Goal: Task Accomplishment & Management: Complete application form

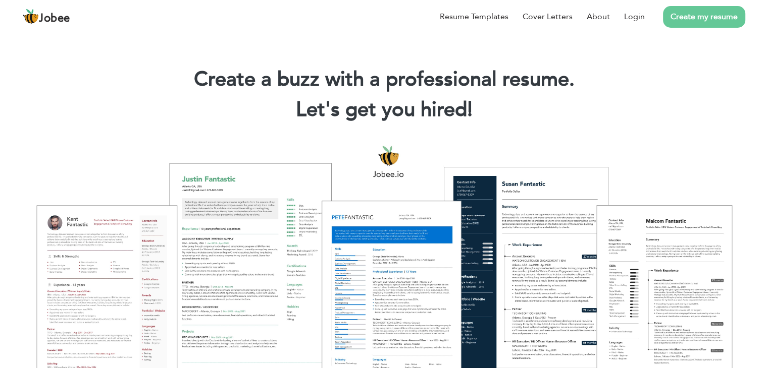
click at [713, 25] on link "Create my resume" at bounding box center [704, 17] width 82 height 22
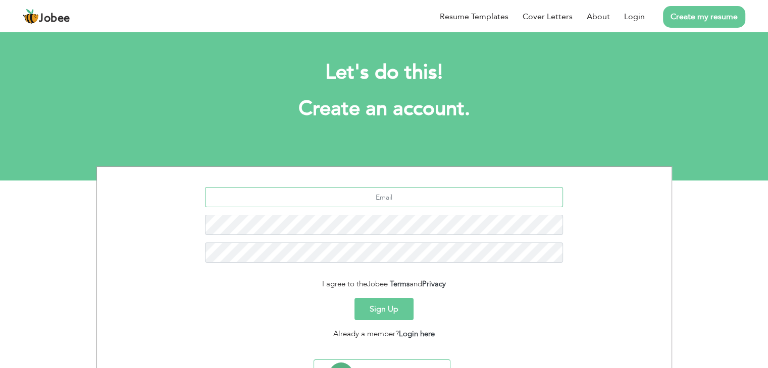
click at [397, 194] on input "text" at bounding box center [384, 197] width 358 height 20
click at [386, 208] on div at bounding box center [383, 228] width 559 height 83
click at [385, 201] on input "text" at bounding box center [384, 197] width 358 height 20
type input "[EMAIL_ADDRESS][DOMAIN_NAME]"
click at [388, 309] on button "Sign Up" at bounding box center [383, 309] width 59 height 22
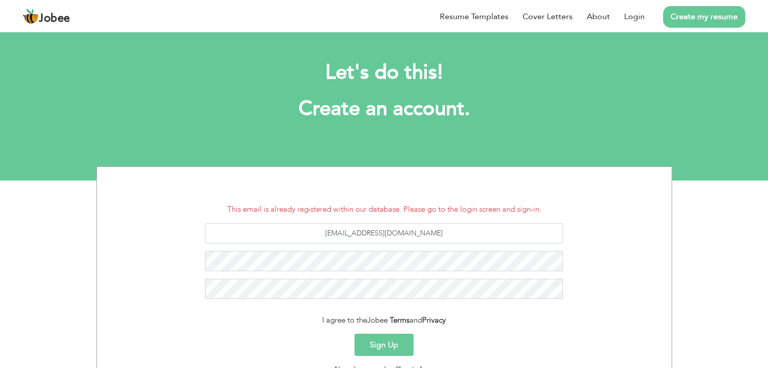
click at [367, 348] on button "Sign Up" at bounding box center [383, 345] width 59 height 22
click at [633, 12] on link "Login" at bounding box center [634, 17] width 21 height 12
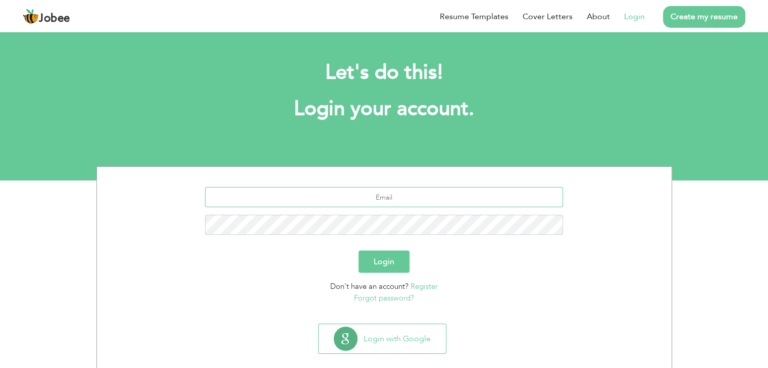
click at [430, 199] on input "text" at bounding box center [384, 197] width 358 height 20
type input "zain.ali012@gmail.com"
click at [388, 257] on button "Login" at bounding box center [383, 262] width 51 height 22
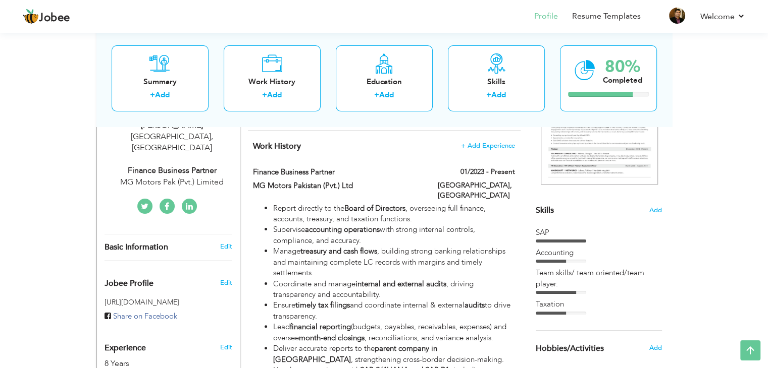
scroll to position [182, 0]
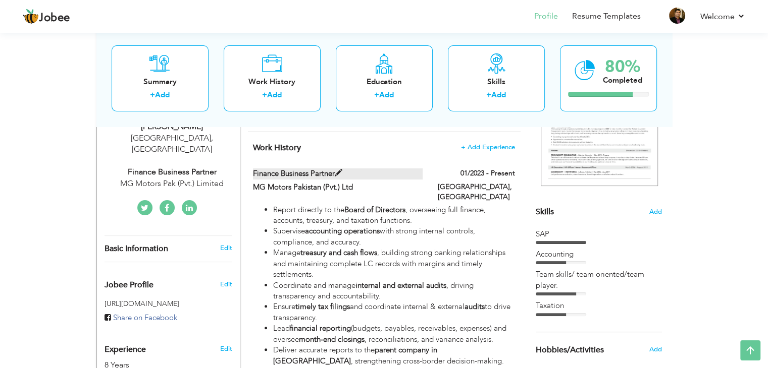
click at [315, 169] on label "Finance Business Partner" at bounding box center [338, 174] width 170 height 11
type input "Finance Business Partner"
type input "MG Motors Pakistan (Pvt.) Ltd"
type input "01/2023"
type input "Pak"
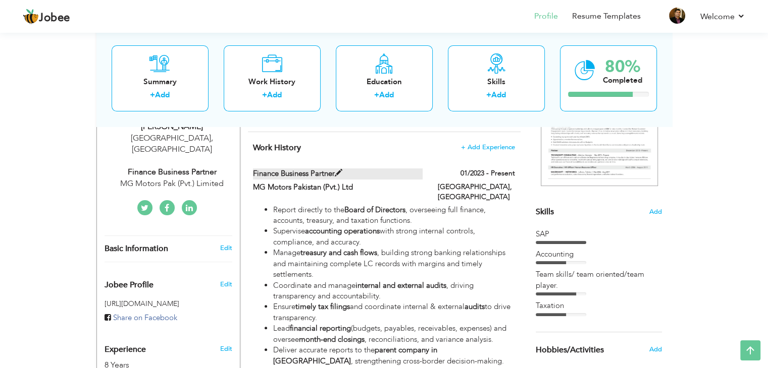
type input "[GEOGRAPHIC_DATA]"
checkbox input "true"
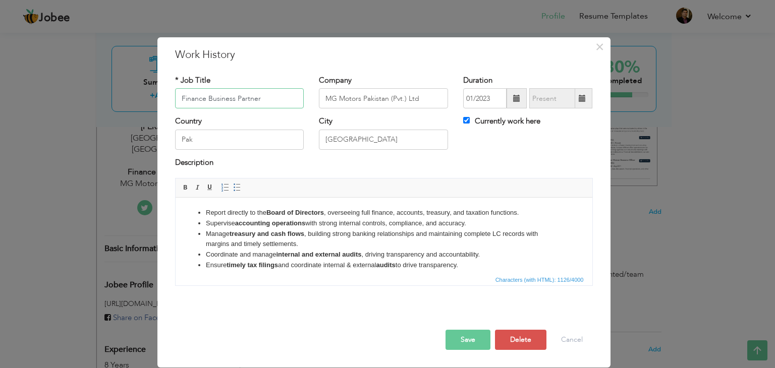
click at [265, 97] on input "Finance Business Partner" at bounding box center [239, 98] width 129 height 20
type input "Sr Manager Accounts & Finance"
click at [467, 345] on button "Save" at bounding box center [468, 340] width 45 height 20
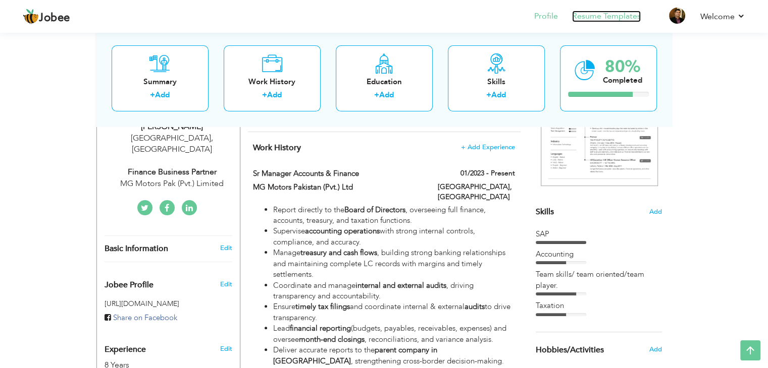
click at [624, 11] on link "Resume Templates" at bounding box center [606, 17] width 69 height 12
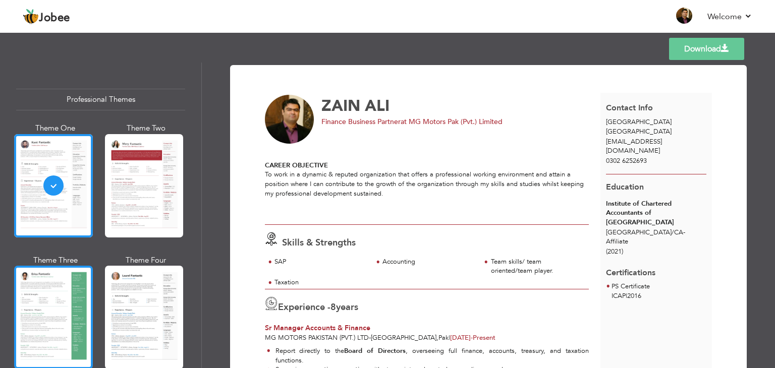
click at [46, 325] on div at bounding box center [53, 317] width 79 height 103
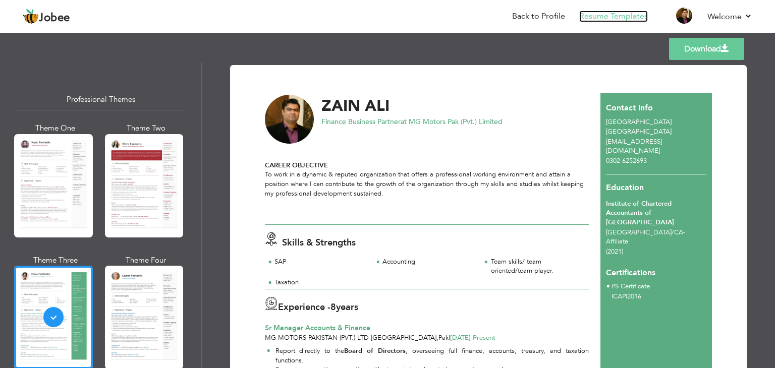
click at [614, 16] on link "Resume Templates" at bounding box center [613, 17] width 69 height 12
click at [542, 17] on link "Back to Profile" at bounding box center [538, 17] width 53 height 12
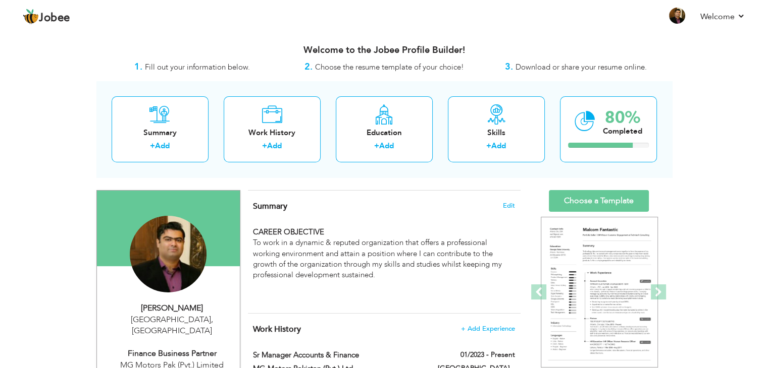
click at [163, 360] on div "MG Motors Pak (Pvt.) Limited" at bounding box center [171, 366] width 135 height 12
type input "ZAIN"
type input "ALI"
type input "0302 6252693"
select select "number:166"
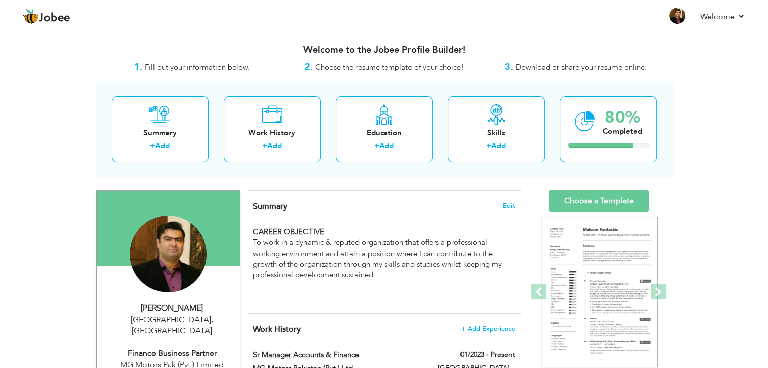
type input "Lahore"
select select "number:10"
type input "MG Motors Pak (Pvt.) Limited"
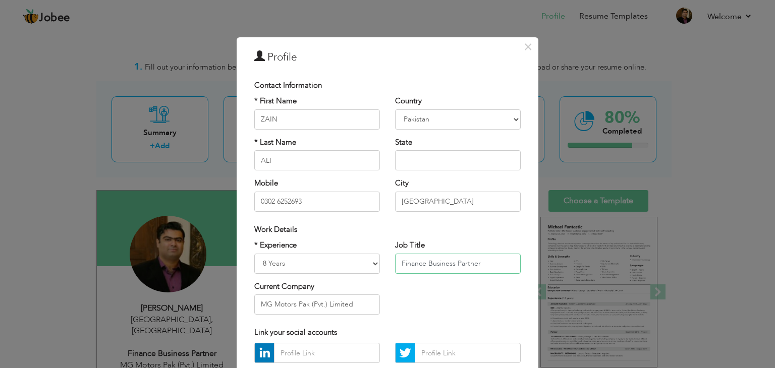
click at [488, 264] on input "Finance Business Partner" at bounding box center [458, 264] width 126 height 20
type input "Sr Manager Accounts & Finance"
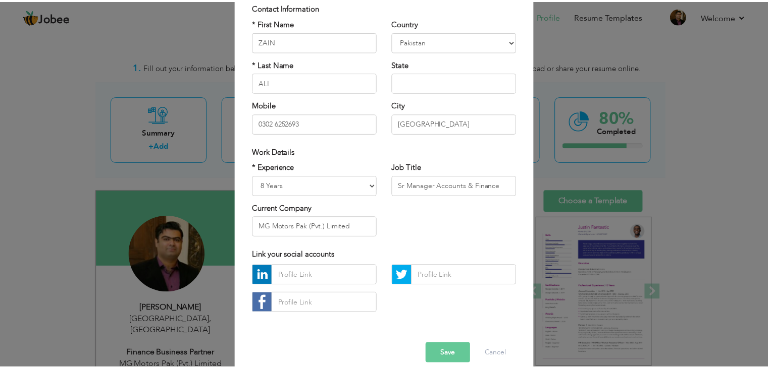
scroll to position [91, 0]
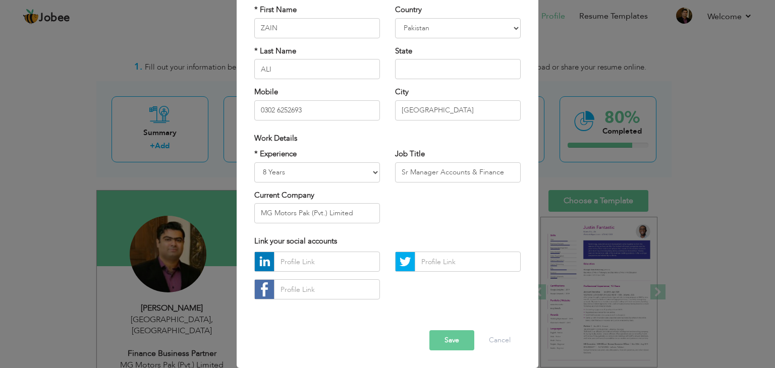
click at [455, 349] on button "Save" at bounding box center [451, 341] width 45 height 20
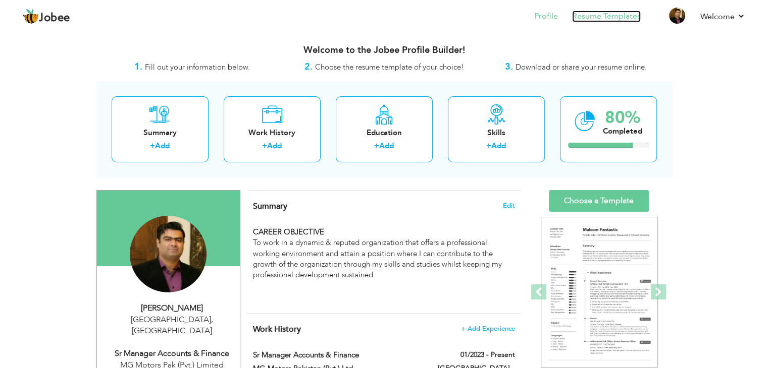
click at [614, 14] on link "Resume Templates" at bounding box center [606, 17] width 69 height 12
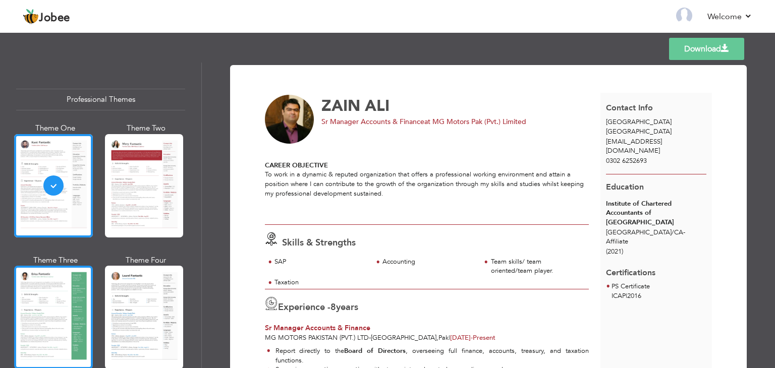
click at [48, 290] on div at bounding box center [53, 317] width 79 height 103
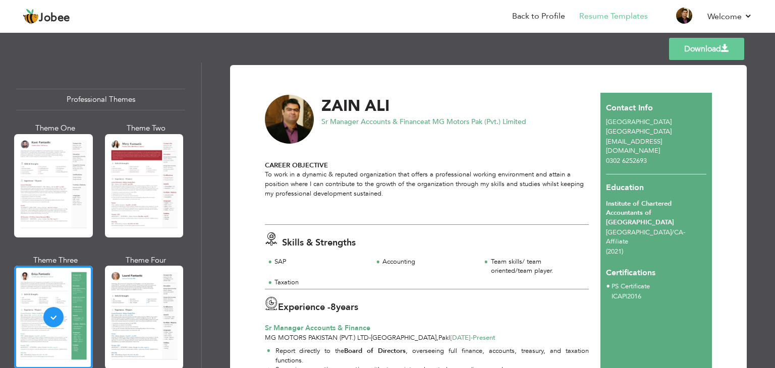
click at [694, 55] on link "Download" at bounding box center [706, 49] width 75 height 22
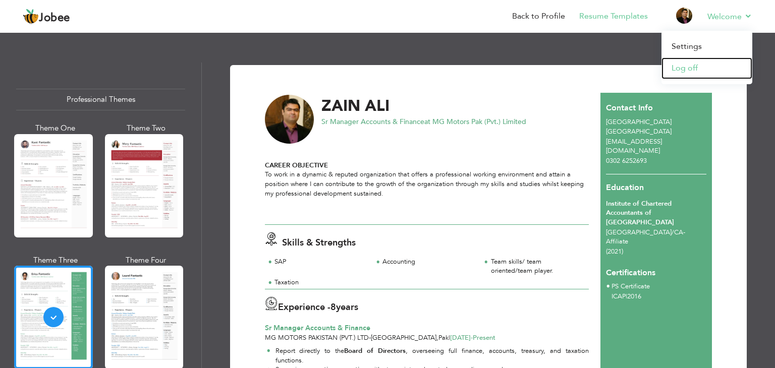
click at [678, 67] on link "Log off" at bounding box center [707, 69] width 91 height 22
